Goal: Communication & Community: Participate in discussion

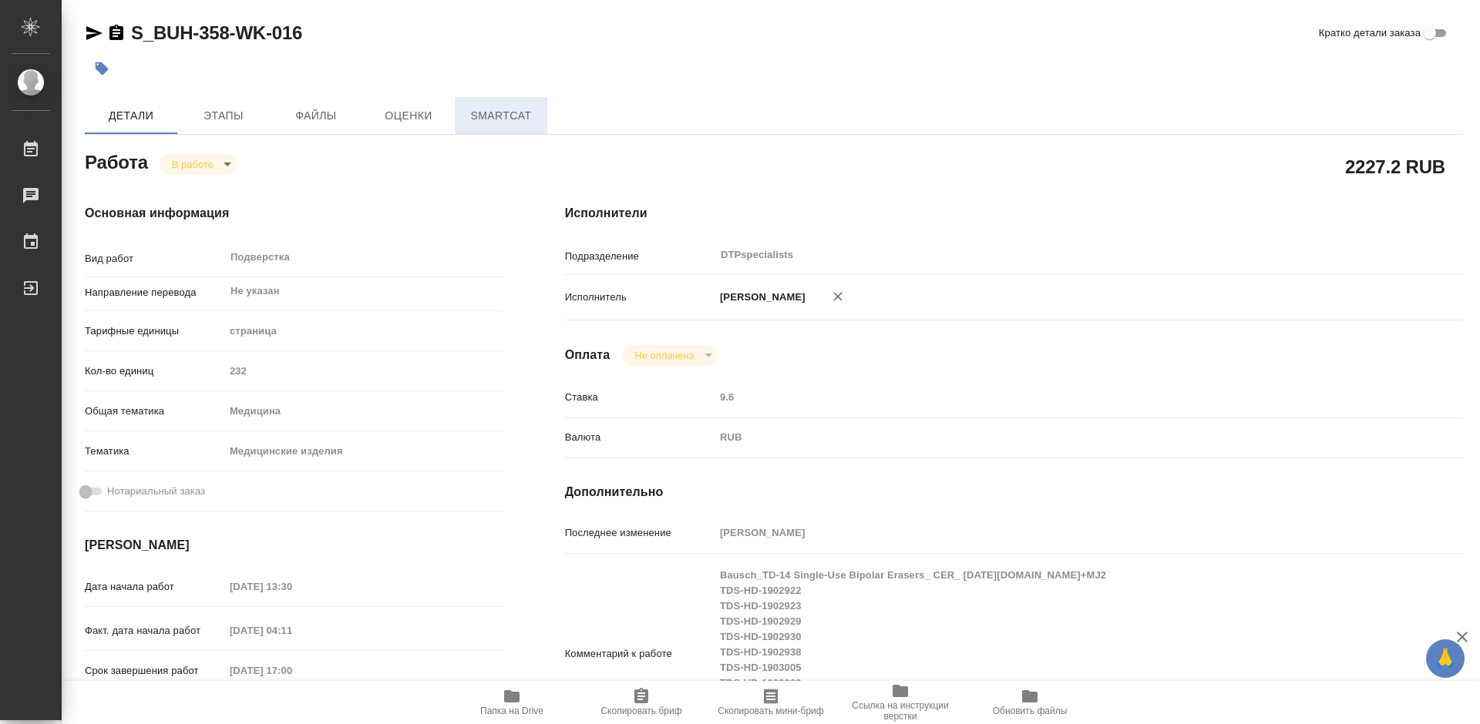
type textarea "x"
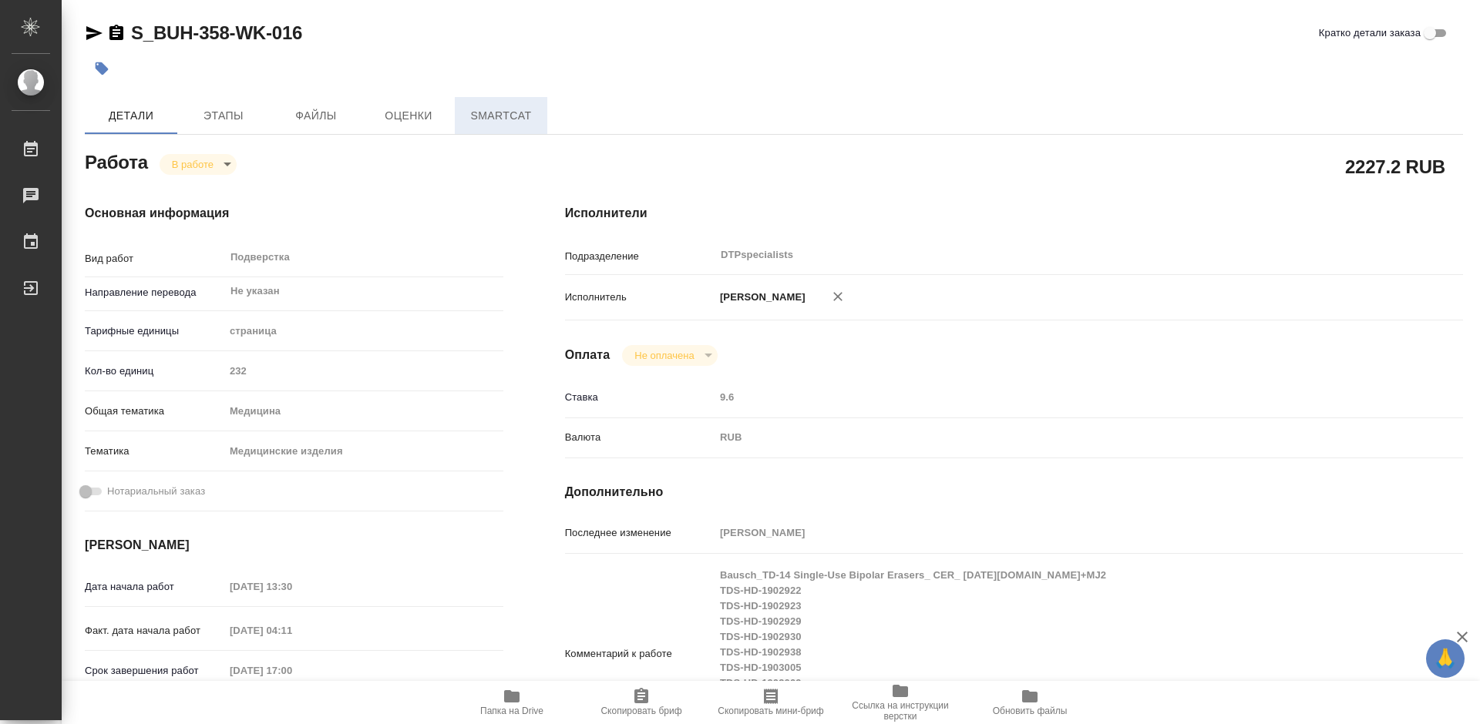
type textarea "x"
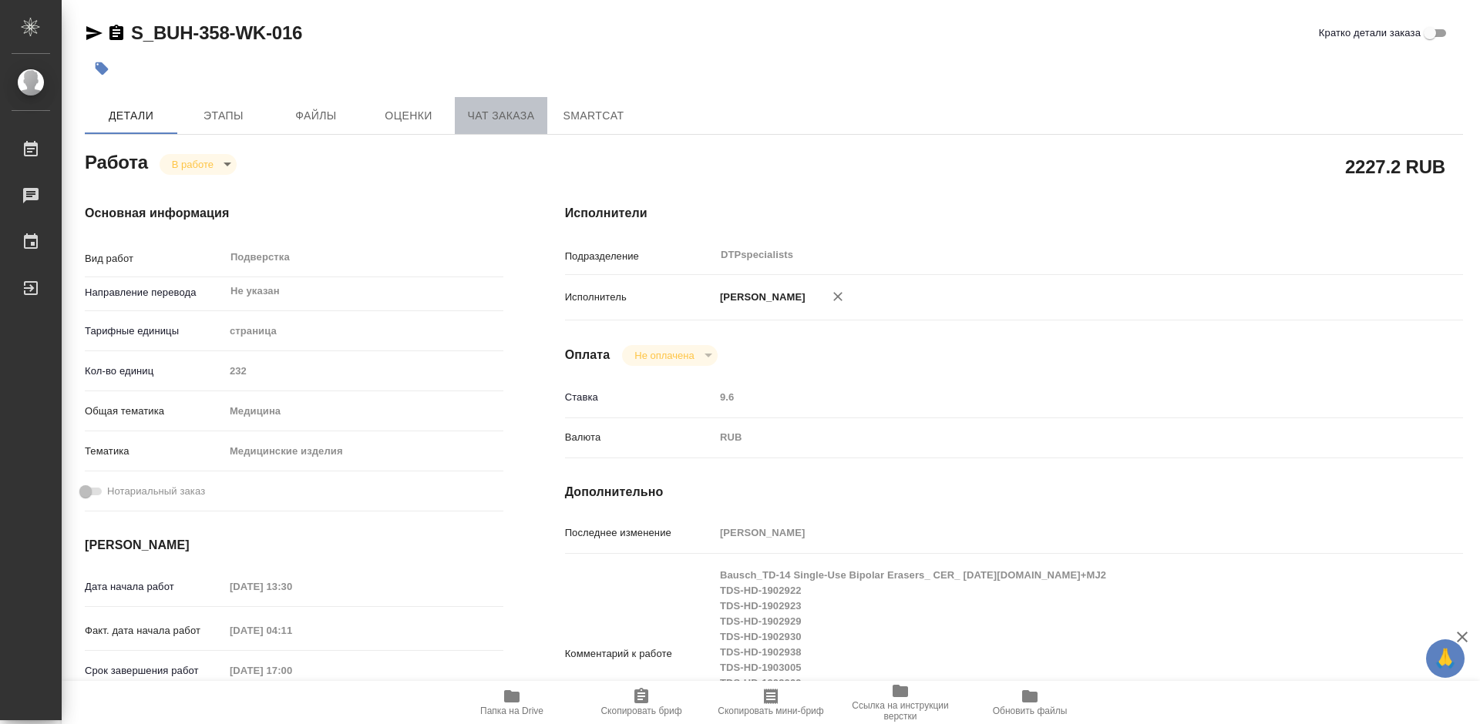
click at [492, 115] on span "Чат заказа" at bounding box center [501, 115] width 74 height 19
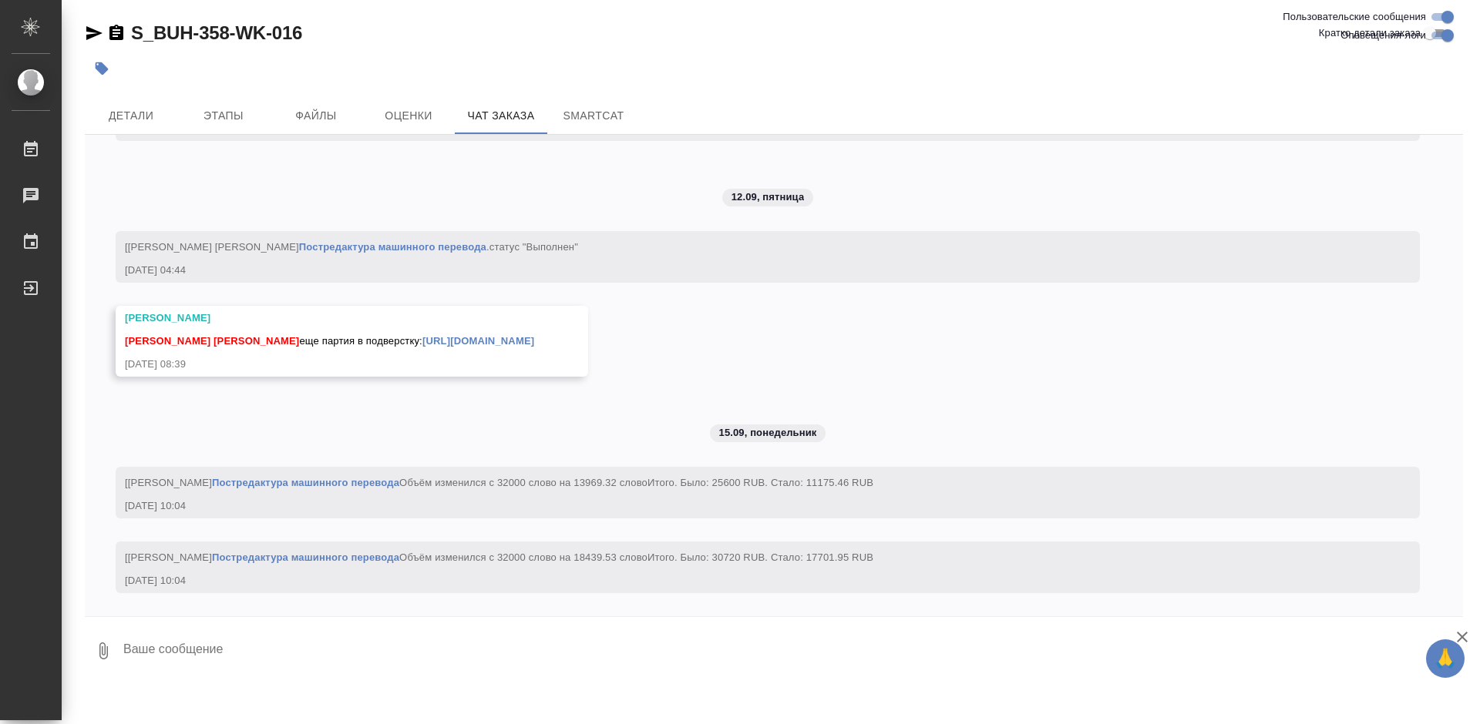
scroll to position [20430, 0]
click at [462, 335] on link "https://drive.awatera.com/s/5mszjXaPGkG7GqB" at bounding box center [478, 341] width 112 height 12
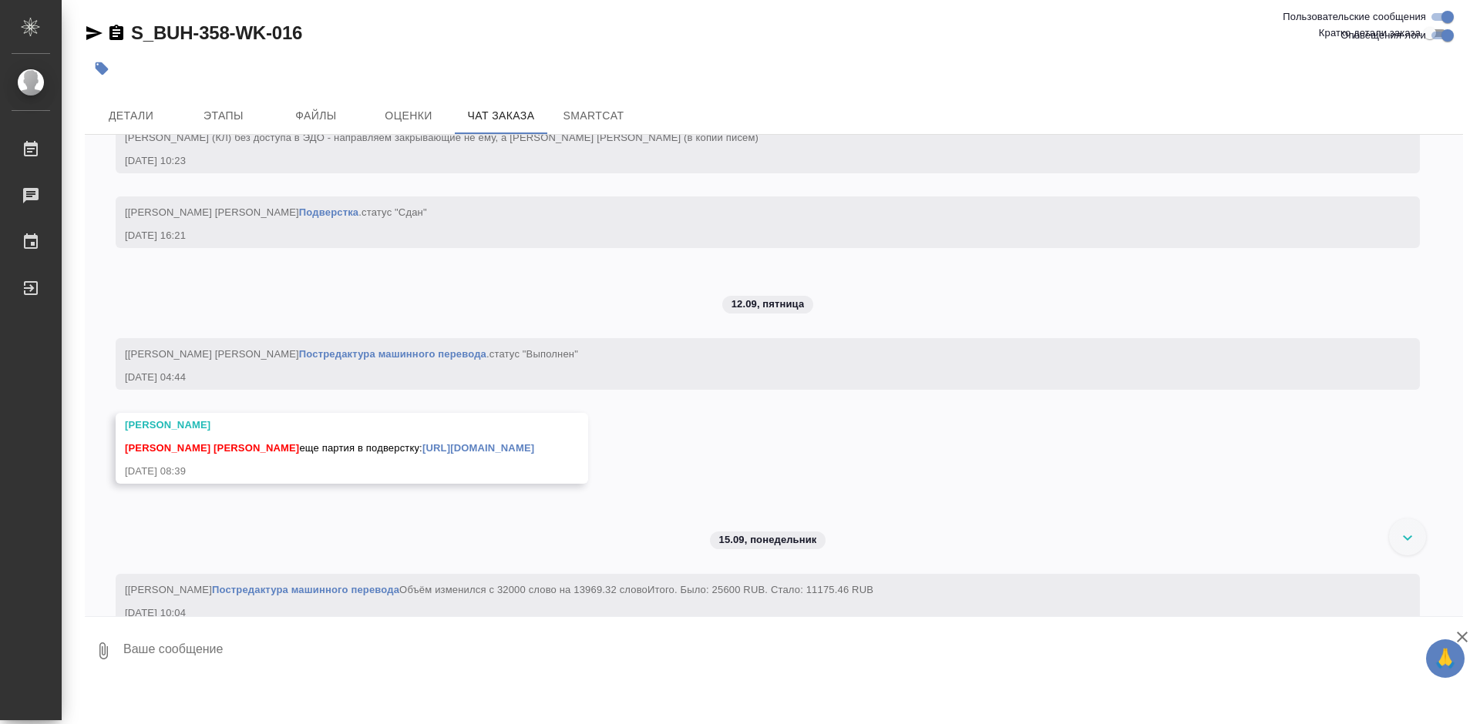
scroll to position [19505, 0]
